Goal: Task Accomplishment & Management: Manage account settings

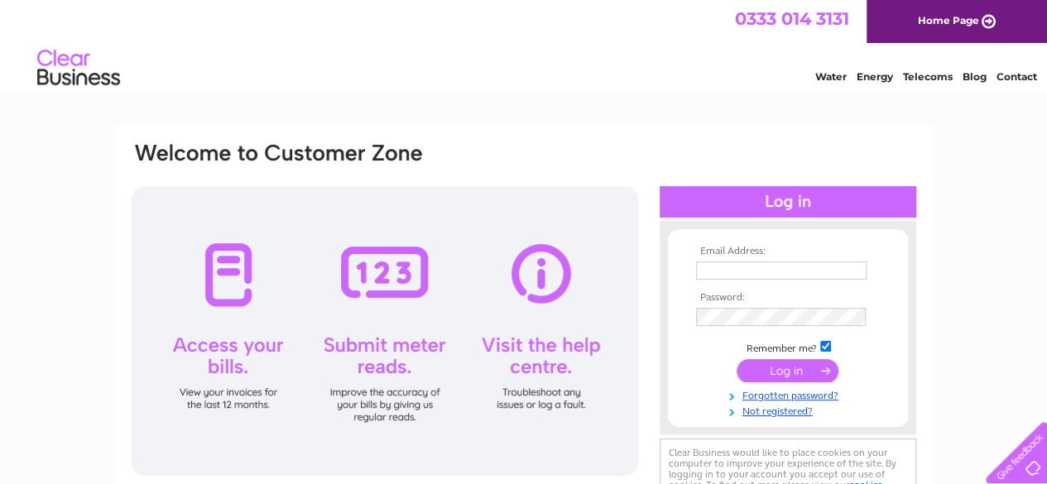
click at [803, 271] on input "text" at bounding box center [781, 271] width 170 height 18
type input "mantonvillagehalltreasurer@gmail.com"
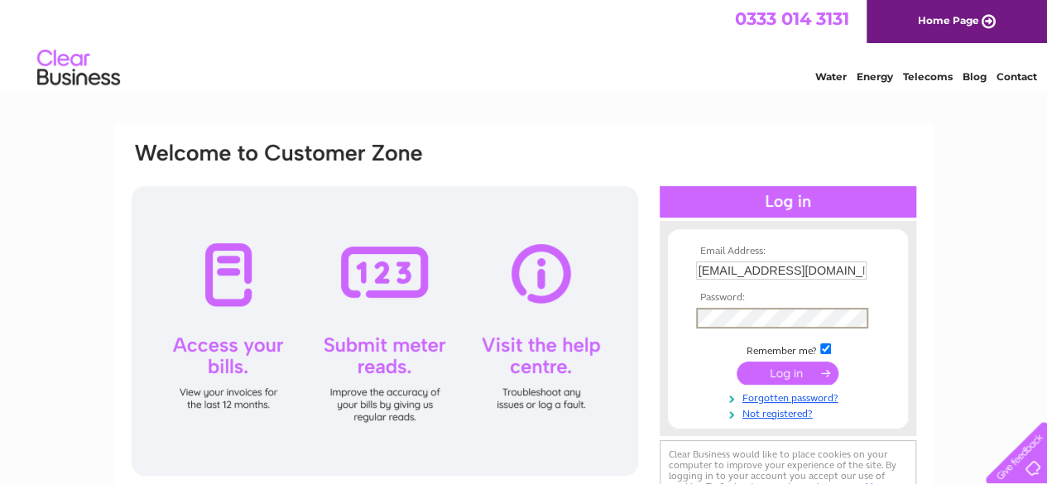
click at [737, 362] on input "submit" at bounding box center [788, 373] width 102 height 23
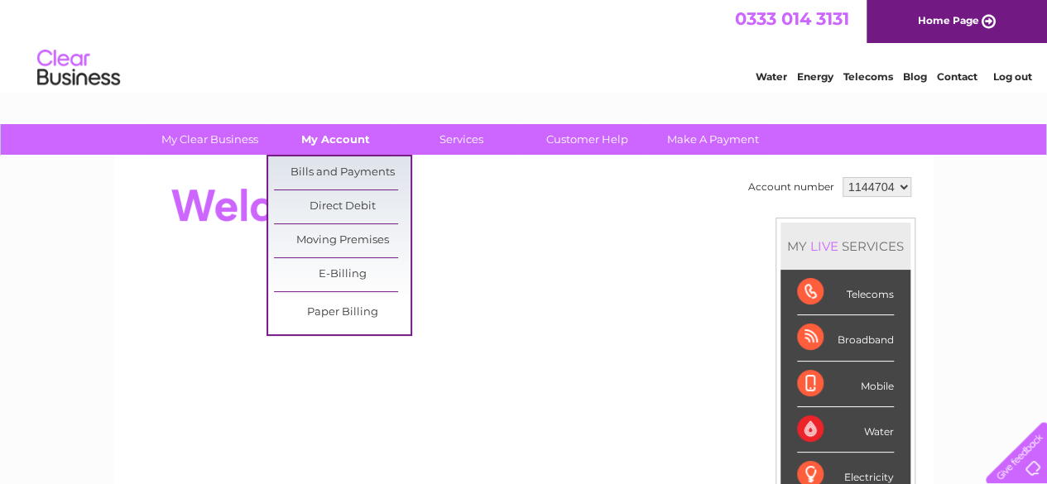
click at [338, 132] on link "My Account" at bounding box center [335, 139] width 137 height 31
click at [327, 165] on link "Bills and Payments" at bounding box center [342, 172] width 137 height 33
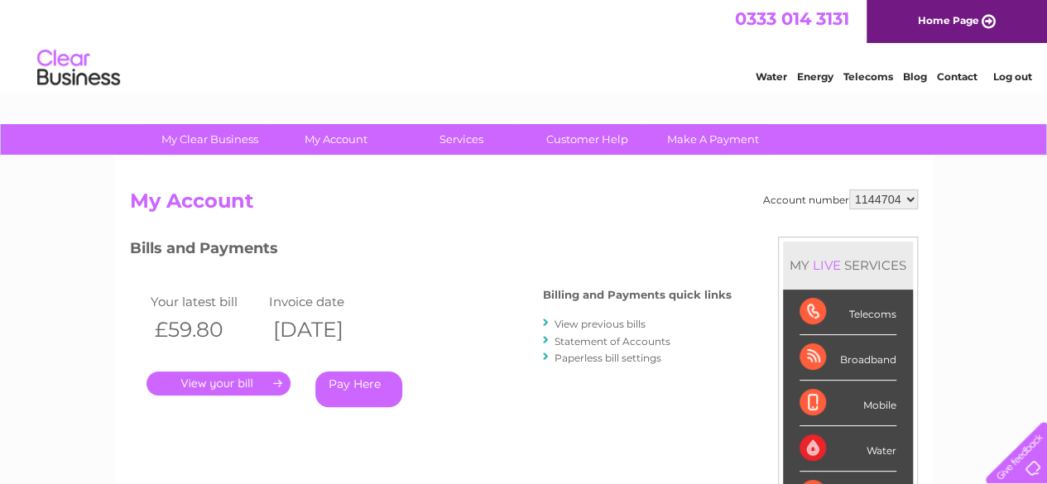
click at [242, 380] on link "." at bounding box center [218, 384] width 144 height 24
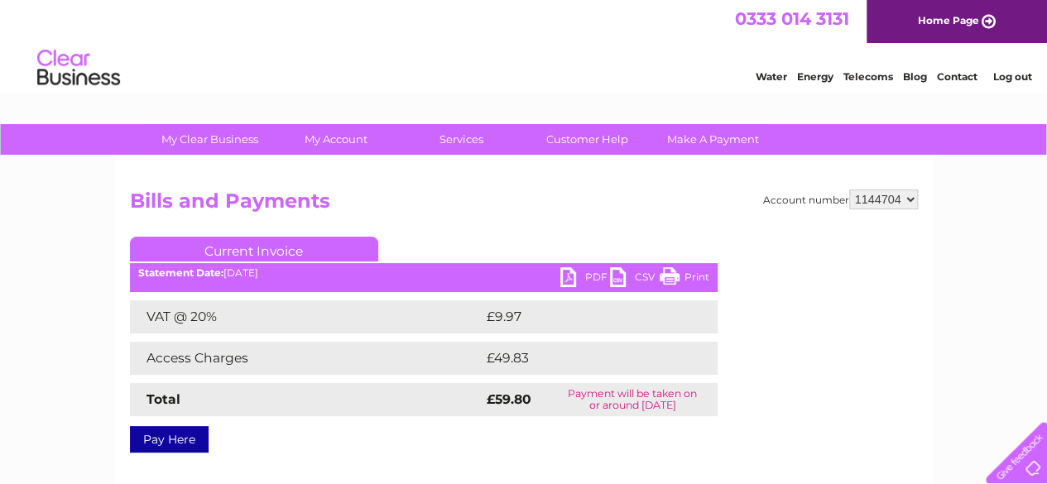
click at [588, 274] on link "PDF" at bounding box center [585, 279] width 50 height 24
